Goal: Task Accomplishment & Management: Manage account settings

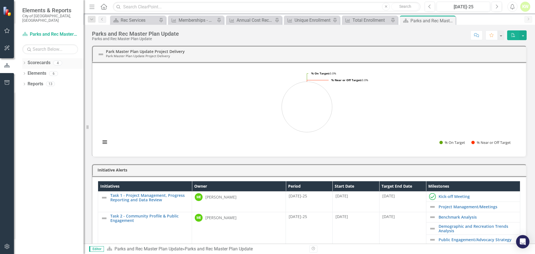
click at [40, 60] on link "Scorecards" at bounding box center [39, 63] width 23 height 6
click at [26, 59] on div "Dropdown Scorecards 4" at bounding box center [52, 63] width 61 height 11
click at [25, 62] on icon at bounding box center [24, 63] width 1 height 3
drag, startPoint x: 52, startPoint y: 80, endPoint x: 80, endPoint y: 80, distance: 28.1
click at [52, 81] on link "Implementation of the Parks and Recreation Master Plan" at bounding box center [57, 84] width 53 height 6
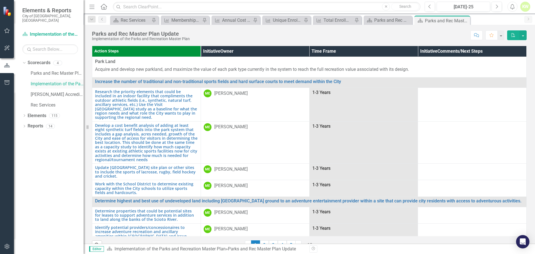
drag, startPoint x: 72, startPoint y: 80, endPoint x: 34, endPoint y: 79, distance: 38.2
click at [34, 81] on link "Implementation of the Parks and Recreation Master Plan" at bounding box center [57, 84] width 53 height 6
drag, startPoint x: 39, startPoint y: 79, endPoint x: 467, endPoint y: 20, distance: 432.0
click at [467, 20] on div "Scorecard Parks and Rec Master Plan Update Pin Close" at bounding box center [442, 20] width 53 height 7
click at [457, 21] on icon at bounding box center [458, 20] width 4 height 3
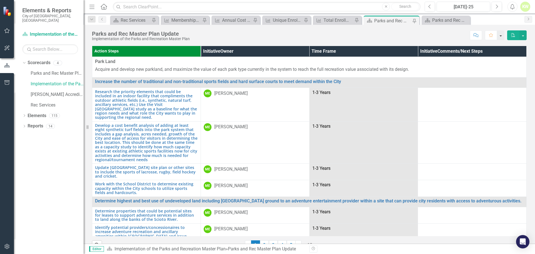
click at [501, 36] on button "button" at bounding box center [500, 35] width 7 height 10
click at [451, 38] on div "Score: N/A [DATE]-25 Completed Comment Favorite PDF" at bounding box center [359, 34] width 334 height 9
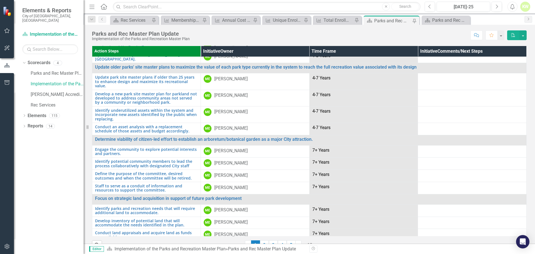
scroll to position [12, 0]
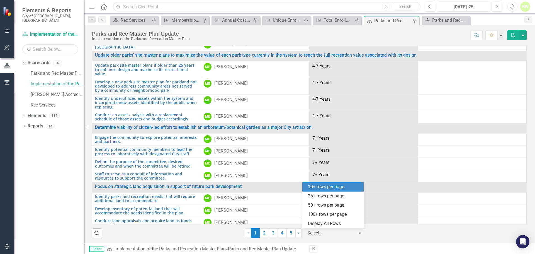
click at [336, 233] on div at bounding box center [330, 233] width 47 height 8
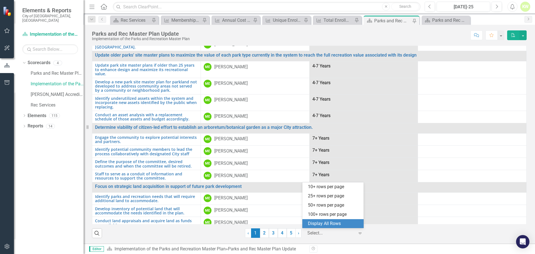
click at [338, 223] on div "Display All Rows" at bounding box center [334, 223] width 52 height 6
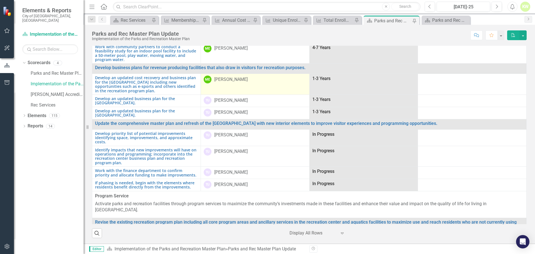
scroll to position [652, 0]
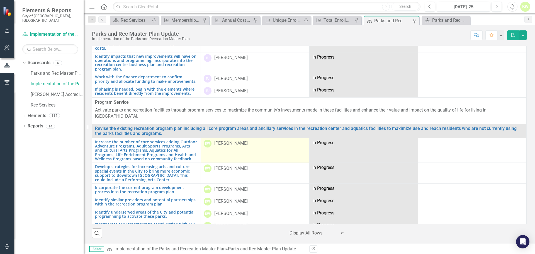
click at [230, 140] on div "[PERSON_NAME]" at bounding box center [230, 143] width 33 height 6
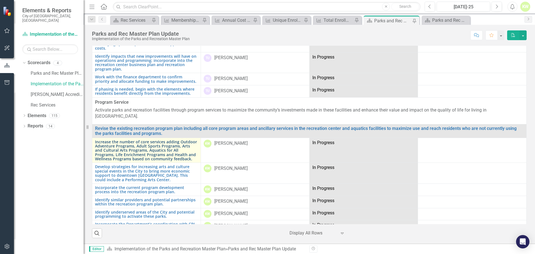
click at [172, 140] on link "Increase the number of core services adding Outdoor Adventure Programs, Adult S…" at bounding box center [146, 150] width 103 height 21
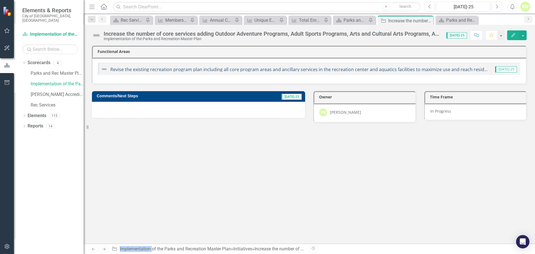
click at [437, 70] on link "Revise the existing recreation program plan including all core program areas an…" at bounding box center [367, 69] width 514 height 6
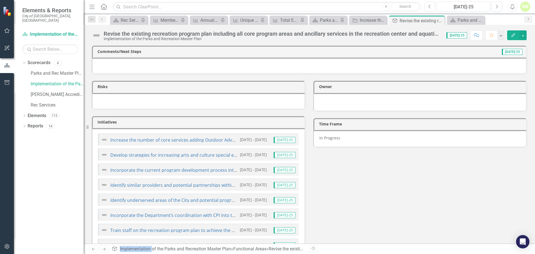
click at [204, 158] on div "Develop strategies for increasing arts and culture special events in the City t…" at bounding box center [198, 154] width 201 height 12
click at [204, 155] on link "Develop strategies for increasing arts and culture special events in the City t…" at bounding box center [308, 155] width 396 height 6
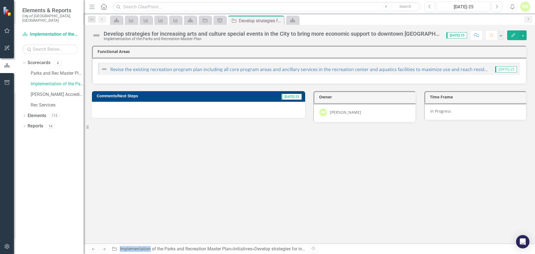
click at [492, 191] on div "Functional Areas Revise the existing recreation program plan including all core…" at bounding box center [309, 145] width 451 height 198
click at [341, 33] on div "Develop strategies for increasing arts and culture special events in the City t…" at bounding box center [272, 34] width 337 height 6
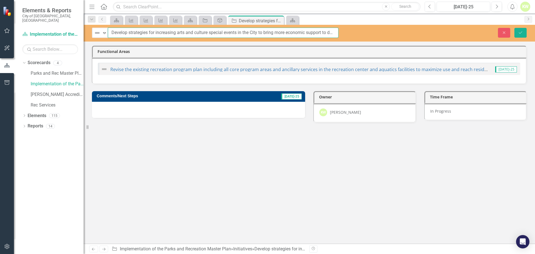
click at [272, 31] on input "Develop strategies for increasing arts and culture special events in the City t…" at bounding box center [223, 33] width 231 height 10
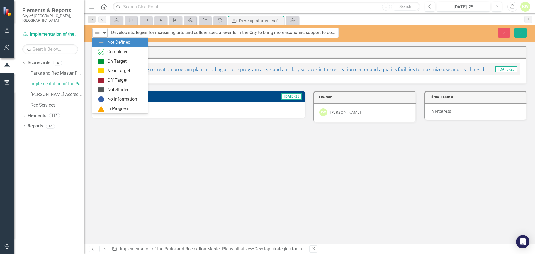
click at [106, 33] on icon "Expand" at bounding box center [105, 33] width 6 height 4
click at [138, 33] on input "Develop strategies for increasing arts and culture special events in the City t…" at bounding box center [223, 33] width 231 height 10
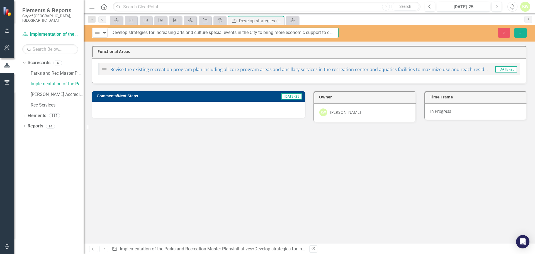
click at [333, 32] on input "Develop strategies for increasing arts and culture special events in the City t…" at bounding box center [223, 33] width 231 height 10
click at [337, 32] on input "Develop strategies for increasing arts and culture special events in the City t…" at bounding box center [223, 33] width 231 height 10
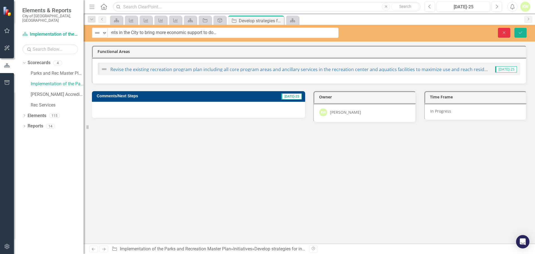
click at [505, 32] on icon "button" at bounding box center [504, 32] width 3 height 3
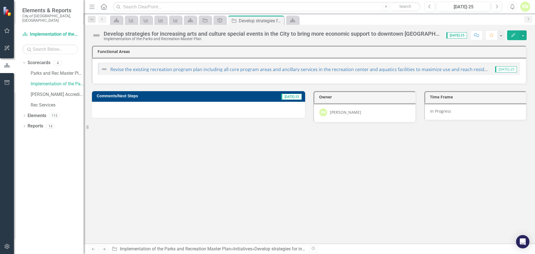
click at [436, 210] on div "Functional Areas Revise the existing recreation program plan including all core…" at bounding box center [309, 145] width 451 height 198
click at [102, 20] on icon at bounding box center [101, 19] width 1 height 3
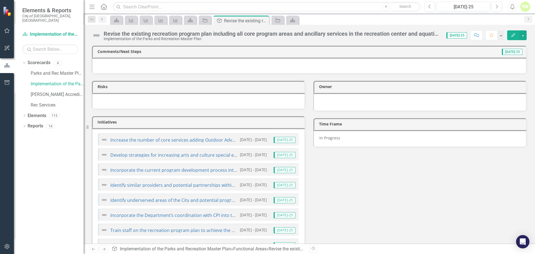
click at [102, 20] on icon "Previous" at bounding box center [102, 19] width 4 height 3
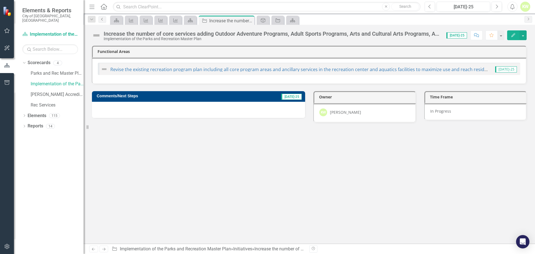
click at [102, 20] on icon at bounding box center [101, 19] width 1 height 3
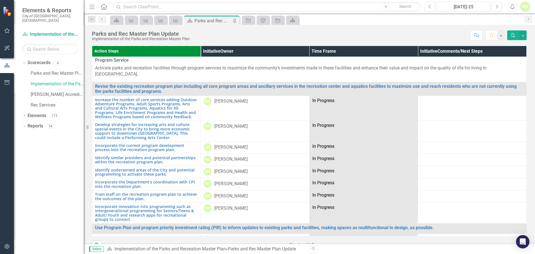
scroll to position [696, 0]
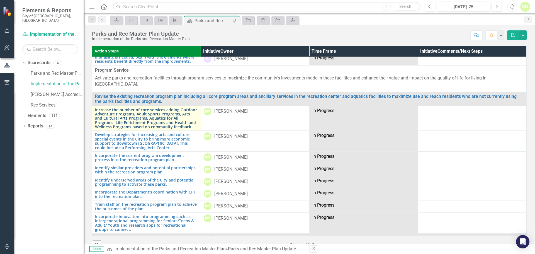
click at [193, 107] on link "Increase the number of core services adding Outdoor Adventure Programs, Adult S…" at bounding box center [146, 117] width 103 height 21
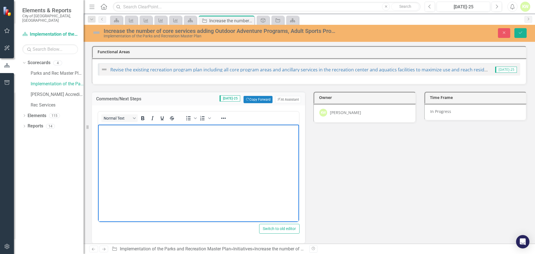
click at [189, 143] on body "Rich Text Area. Press ALT-0 for help." at bounding box center [198, 166] width 201 height 84
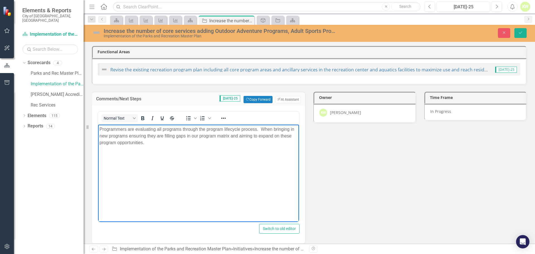
click at [212, 159] on body "Programmers are evaluating all programs through the program lifecycle process. …" at bounding box center [198, 166] width 201 height 84
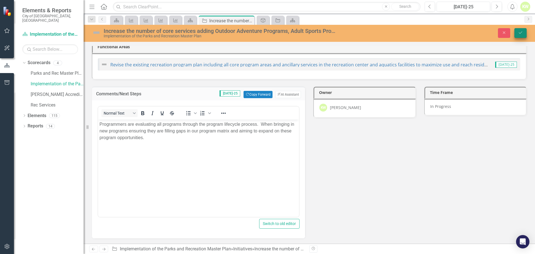
click at [521, 33] on icon "Save" at bounding box center [520, 33] width 5 height 4
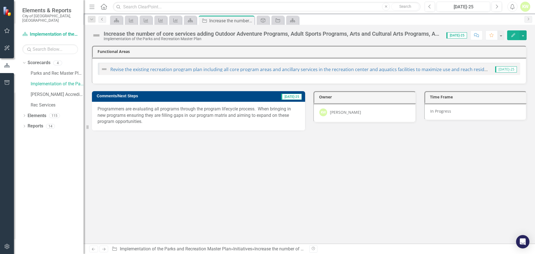
click at [103, 19] on icon "Previous" at bounding box center [102, 19] width 4 height 3
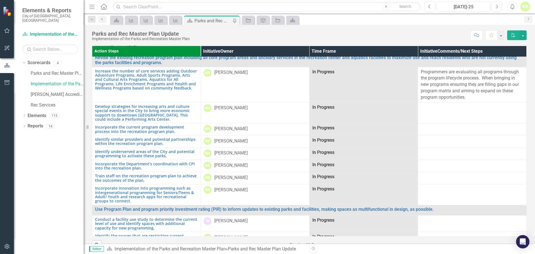
scroll to position [752, 0]
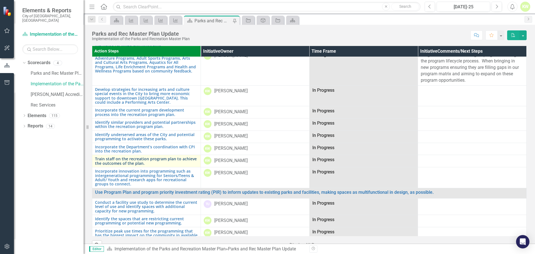
click at [172, 157] on link "Train staff on the recreation program plan to achieve the outcomes of the plan." at bounding box center [146, 161] width 103 height 9
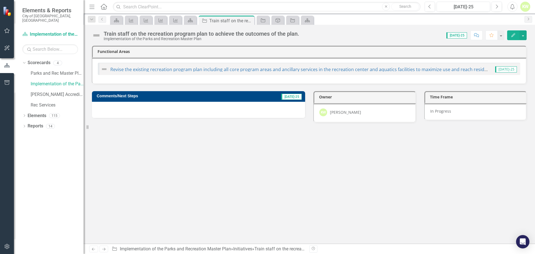
click at [223, 108] on div at bounding box center [198, 110] width 213 height 16
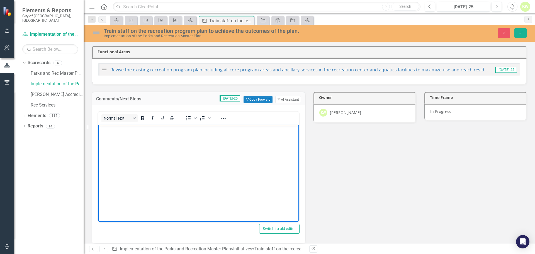
click at [192, 140] on body "Rich Text Area. Press ALT-0 for help." at bounding box center [198, 166] width 201 height 84
click at [521, 33] on icon "Save" at bounding box center [520, 33] width 5 height 4
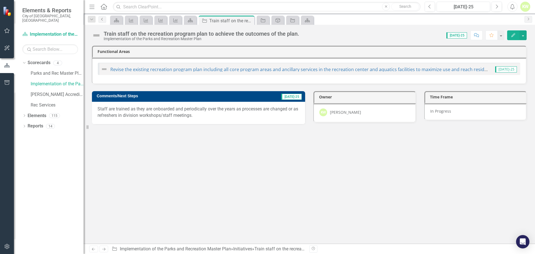
click at [101, 19] on icon "Previous" at bounding box center [102, 19] width 4 height 3
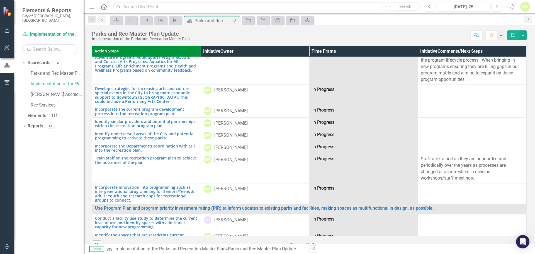
scroll to position [780, 0]
